Goal: Task Accomplishment & Management: Manage account settings

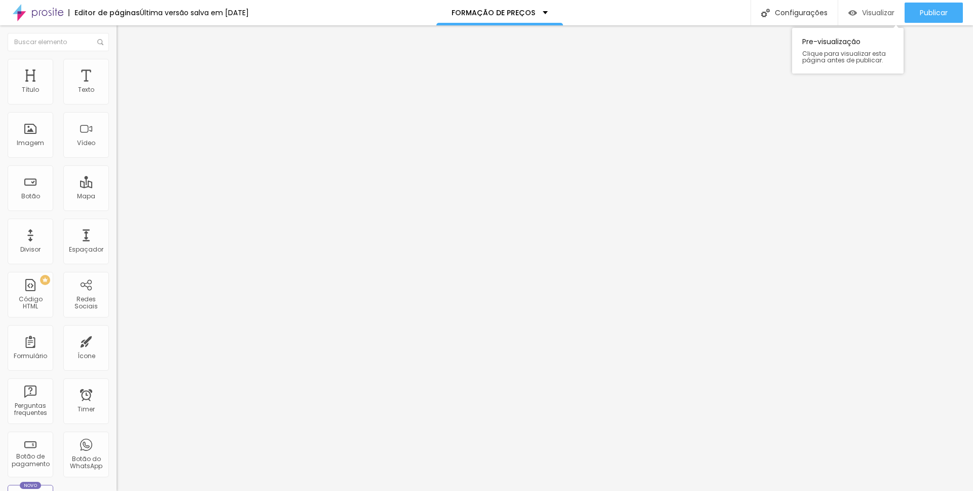
click at [766, 15] on span "Visualizar" at bounding box center [878, 13] width 32 height 8
click at [117, 159] on div "<! DOCTYPE html > < html lang = "pt-BR" > < head > < meta charset = "UTF-8" > <…" at bounding box center [408, 123] width 583 height 70
click at [871, 14] on span "Visualizar" at bounding box center [878, 13] width 32 height 8
click at [807, 11] on div "Configurações" at bounding box center [794, 12] width 87 height 25
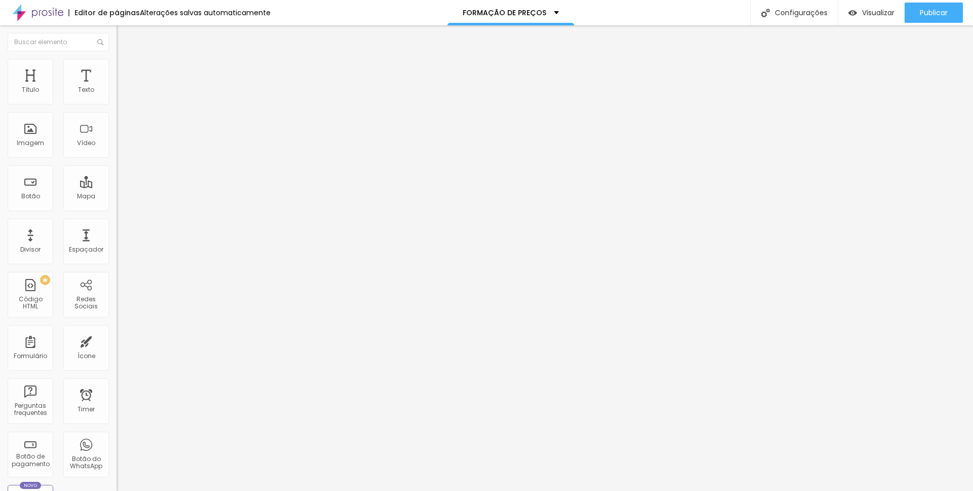
drag, startPoint x: 414, startPoint y: 228, endPoint x: 401, endPoint y: 225, distance: 14.0
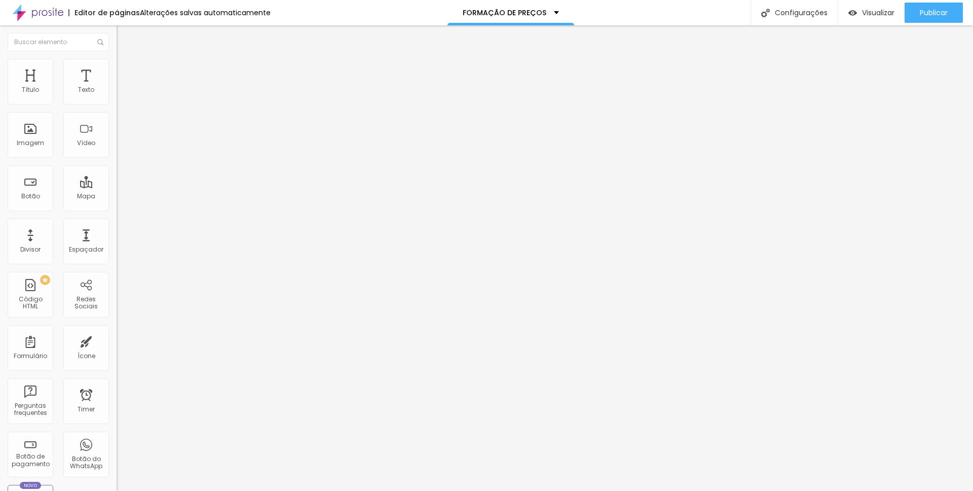
type input "sisformrpreco"
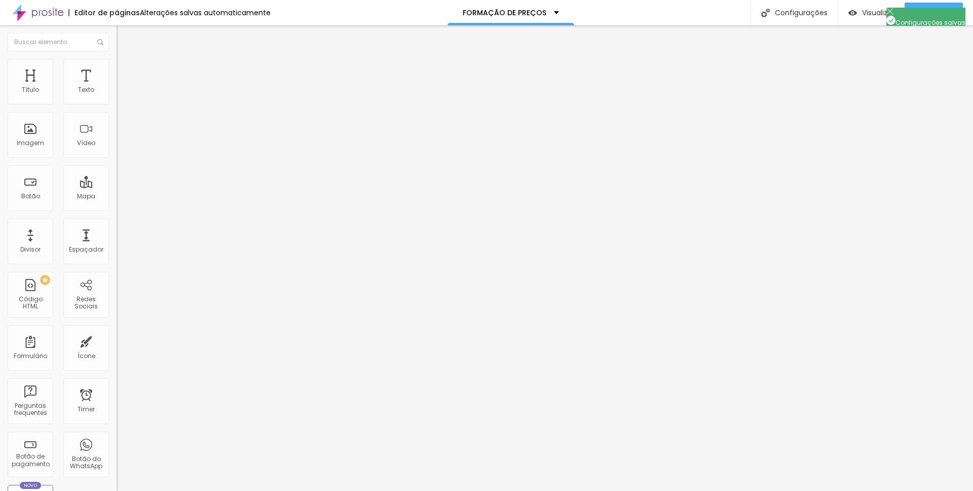
click at [111, 142] on div "<! DOCTYPE html > < html lang = "pt-BR" > < head > < meta charset = "UTF-8" > <…" at bounding box center [759, 123] width 1297 height 70
